Goal: Information Seeking & Learning: Compare options

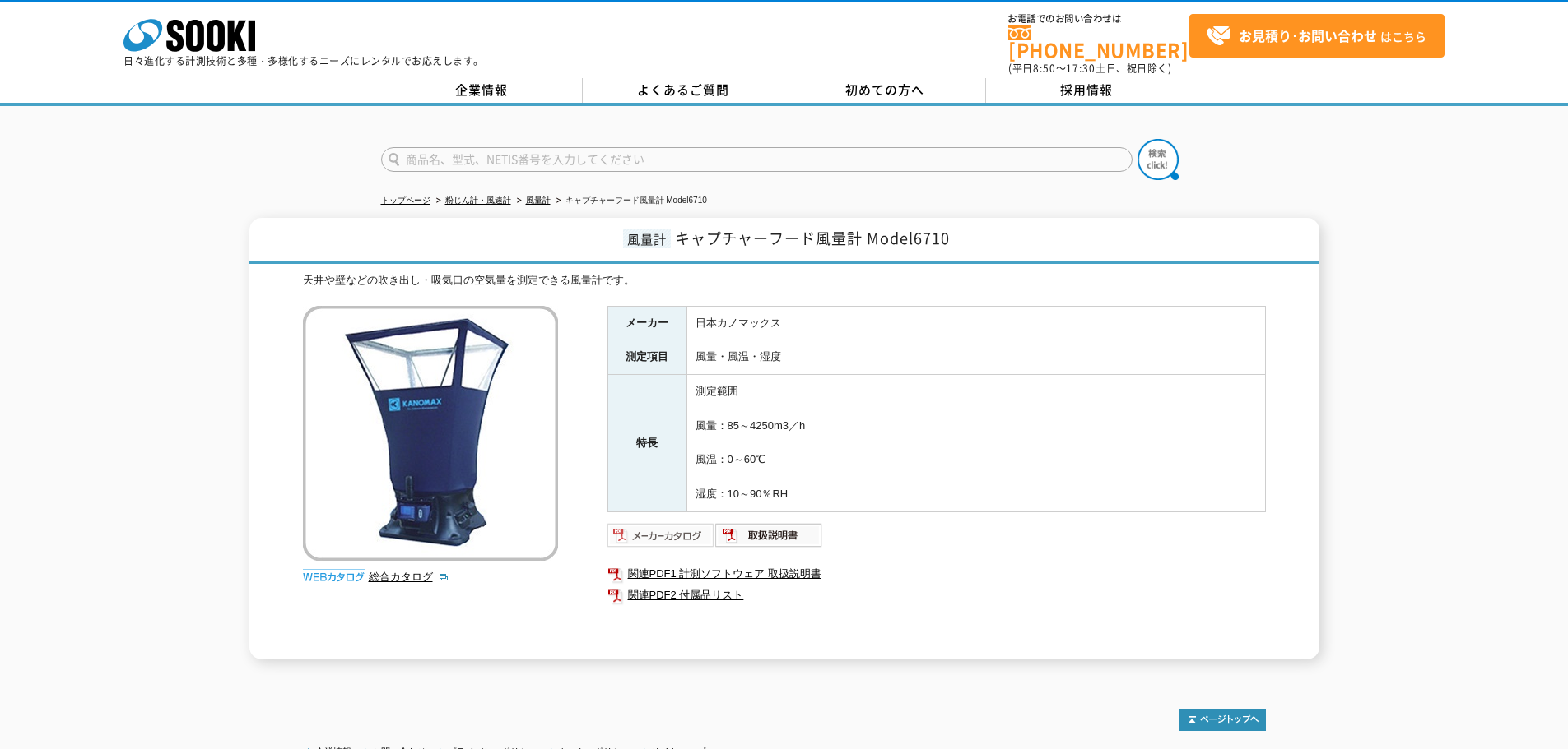
click at [700, 522] on img at bounding box center [661, 535] width 108 height 26
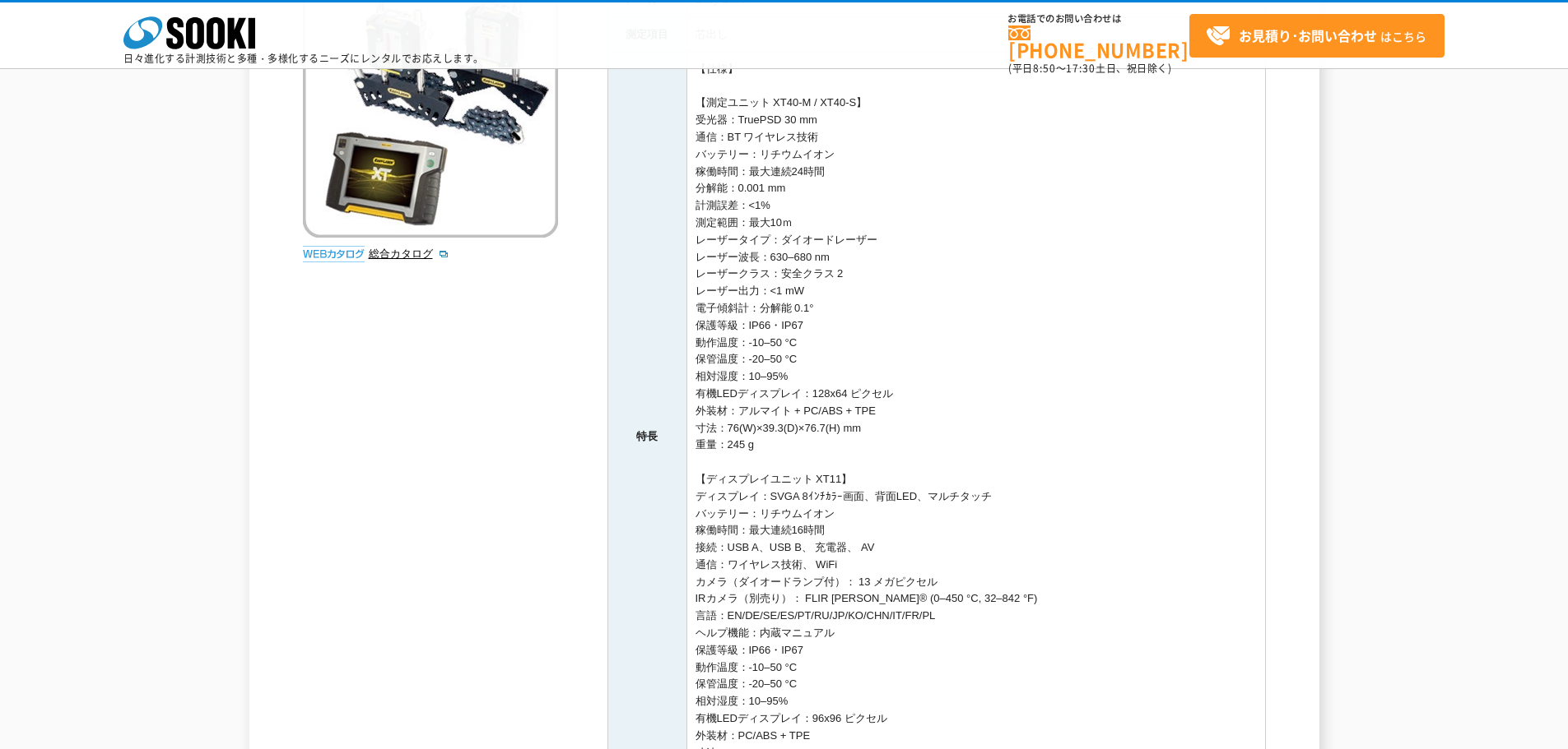
scroll to position [494, 0]
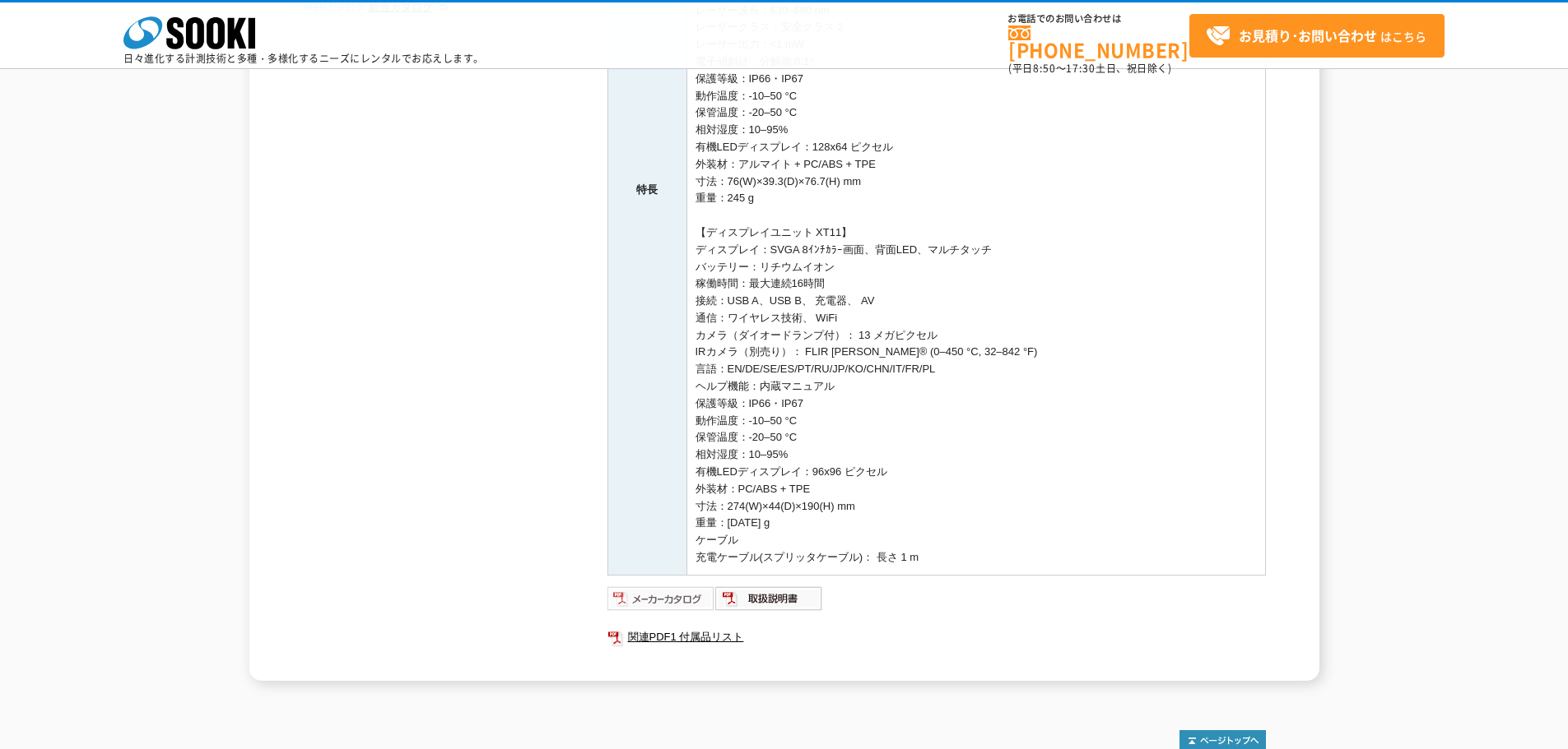
click at [695, 590] on img at bounding box center [661, 598] width 108 height 26
